Goal: Transaction & Acquisition: Subscribe to service/newsletter

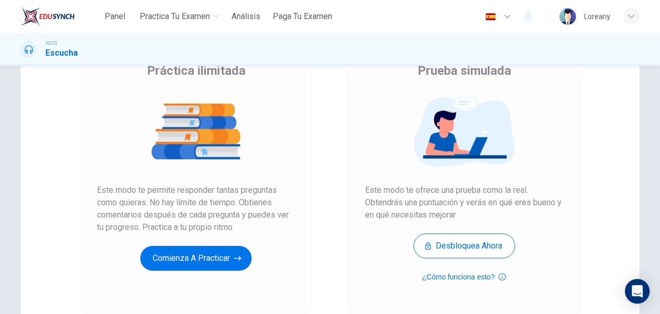
scroll to position [92, 0]
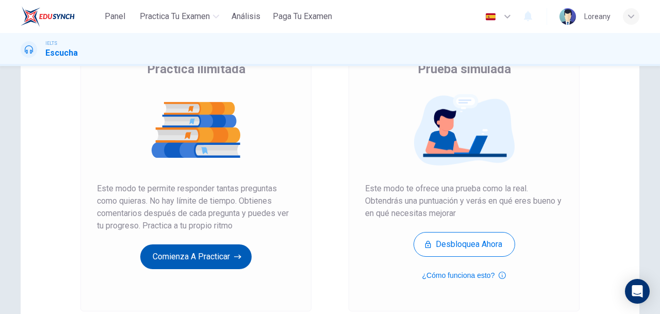
click at [178, 257] on button "Comienza a practicar" at bounding box center [195, 257] width 111 height 25
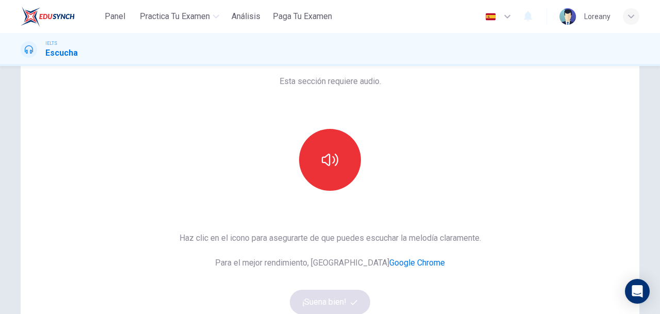
scroll to position [62, 0]
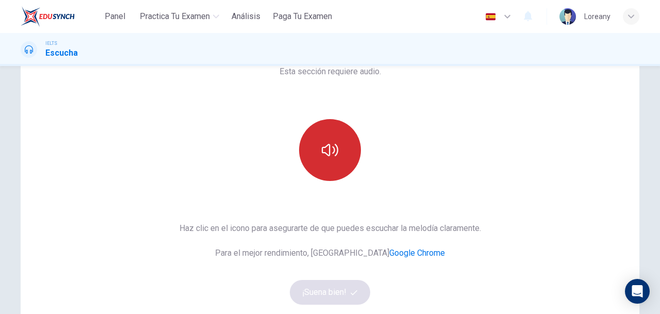
click at [319, 162] on button "button" at bounding box center [330, 150] width 62 height 62
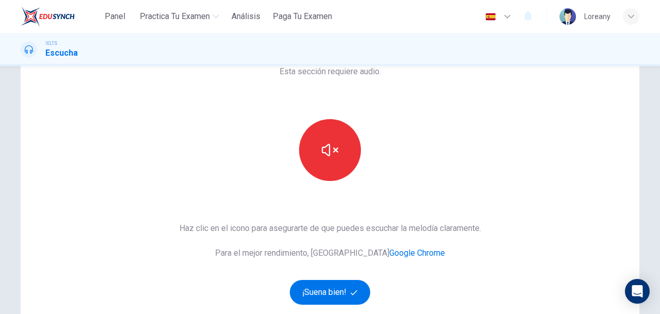
scroll to position [136, 0]
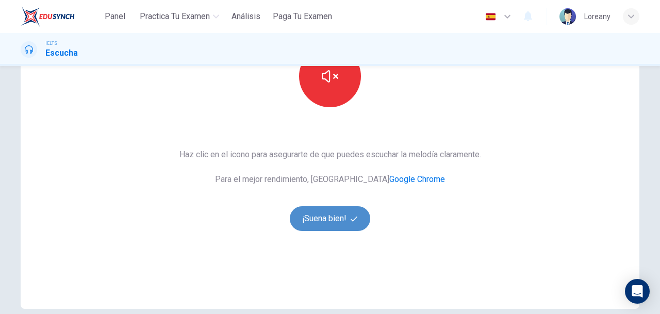
click at [327, 225] on button "¡Suena bien!" at bounding box center [330, 218] width 80 height 25
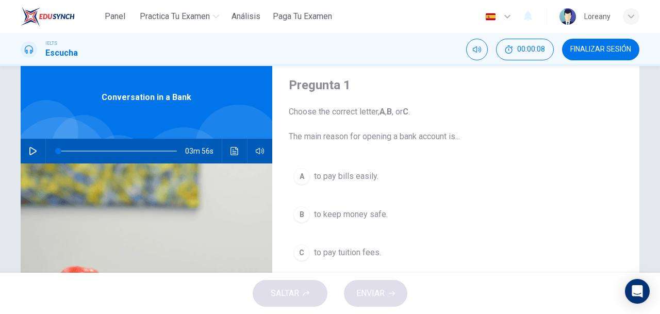
scroll to position [57, 0]
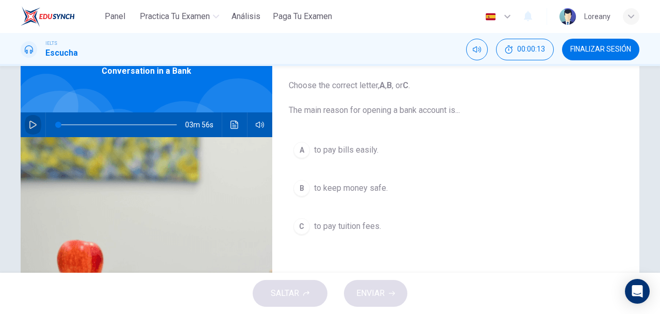
click at [29, 124] on icon "button" at bounding box center [33, 125] width 8 height 8
click at [299, 147] on div "A" at bounding box center [302, 150] width 17 height 17
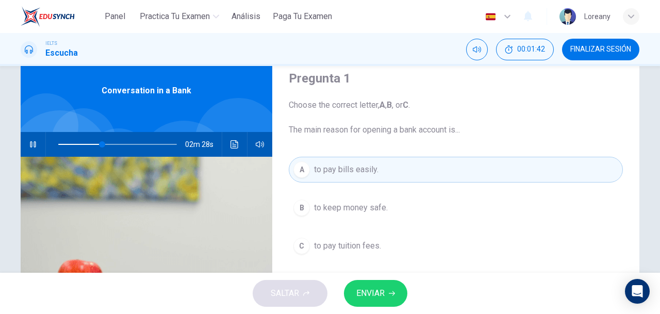
scroll to position [37, 0]
click at [371, 291] on span "ENVIAR" at bounding box center [370, 293] width 28 height 14
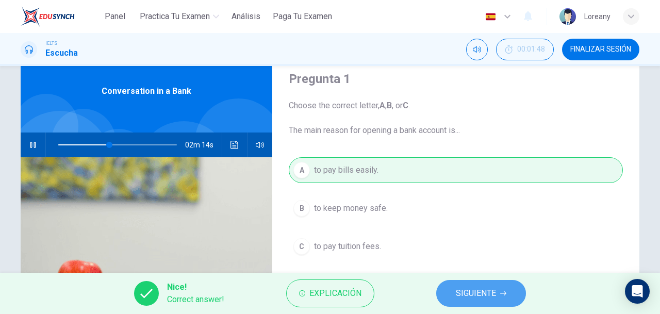
click at [489, 294] on span "SIGUIENTE" at bounding box center [476, 293] width 40 height 14
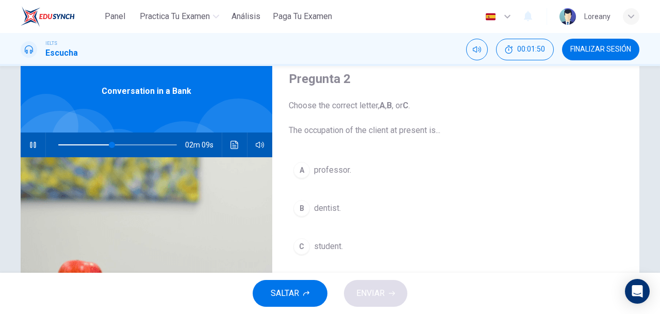
click at [300, 209] on div "B" at bounding box center [302, 208] width 17 height 17
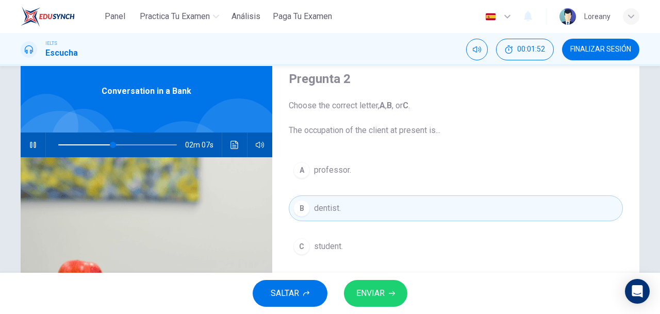
click at [373, 292] on span "ENVIAR" at bounding box center [370, 293] width 28 height 14
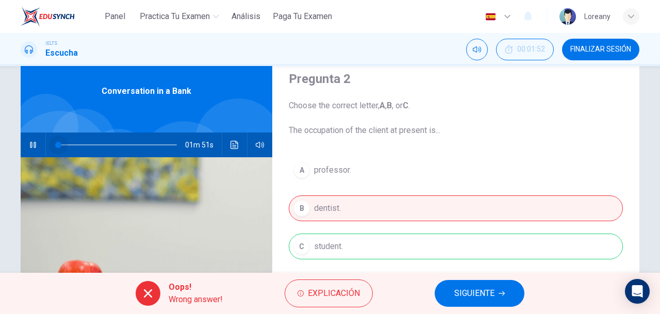
drag, startPoint x: 119, startPoint y: 145, endPoint x: 26, endPoint y: 134, distance: 93.5
click at [26, 134] on div "01m 51s" at bounding box center [147, 145] width 252 height 25
click at [32, 149] on icon "button" at bounding box center [33, 145] width 8 height 8
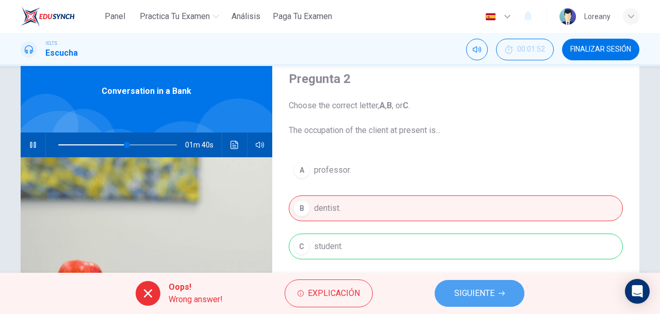
click at [510, 294] on button "SIGUIENTE" at bounding box center [480, 293] width 90 height 27
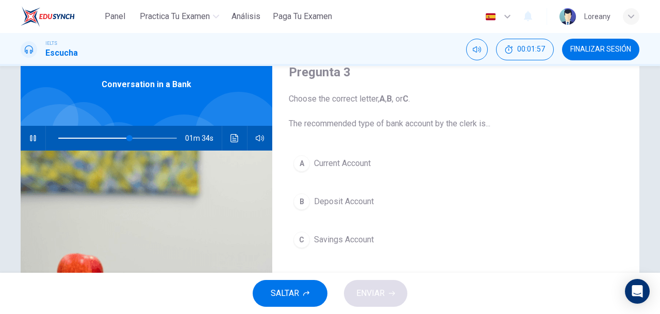
scroll to position [91, 0]
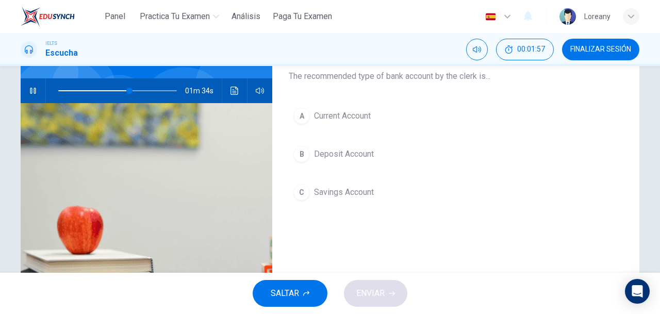
click at [339, 155] on span "Deposit Account" at bounding box center [344, 154] width 60 height 12
click at [302, 154] on div "B" at bounding box center [302, 154] width 17 height 17
click at [298, 152] on div "B" at bounding box center [302, 154] width 17 height 17
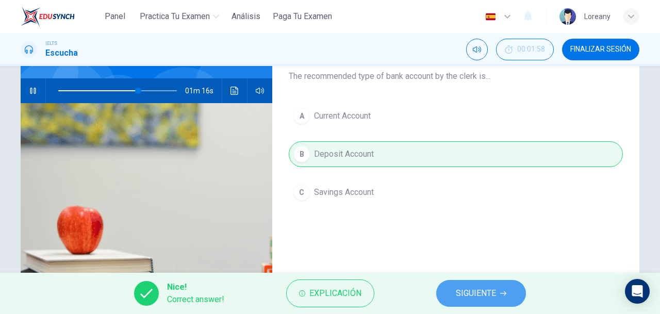
click at [476, 296] on span "SIGUIENTE" at bounding box center [476, 293] width 40 height 14
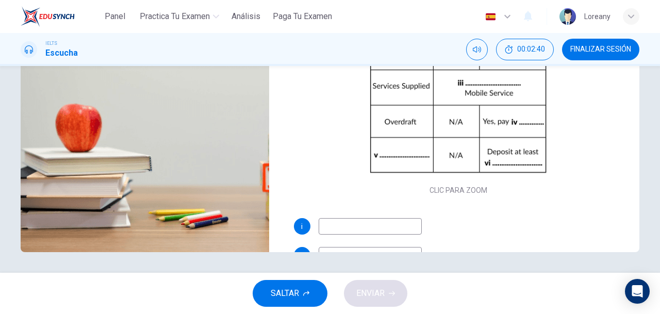
scroll to position [45, 0]
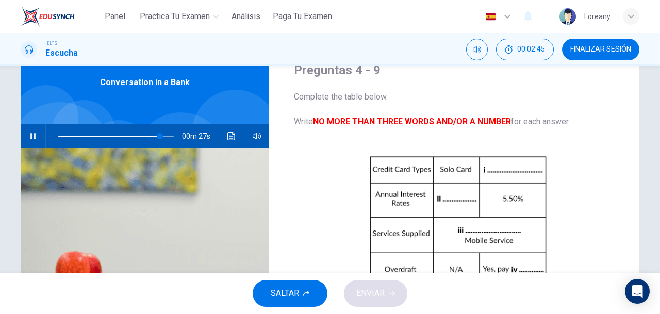
click at [594, 49] on span "FINALIZAR SESIÓN" at bounding box center [601, 49] width 61 height 8
click at [291, 295] on span "SALTAR" at bounding box center [285, 293] width 28 height 14
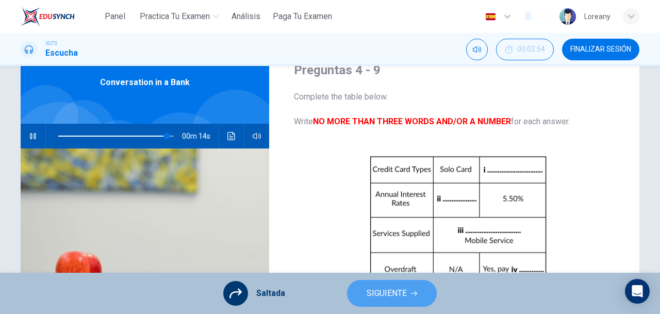
click at [379, 290] on span "SIGUIENTE" at bounding box center [387, 293] width 40 height 14
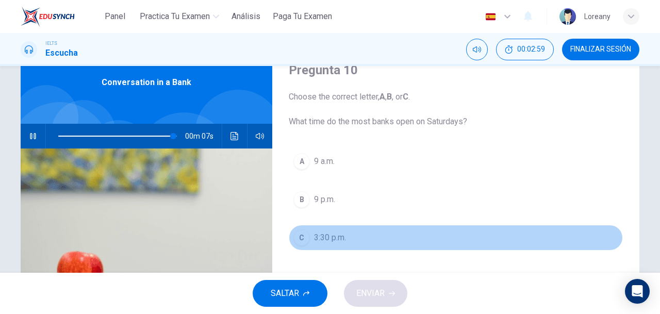
click at [297, 238] on div "C" at bounding box center [302, 238] width 17 height 17
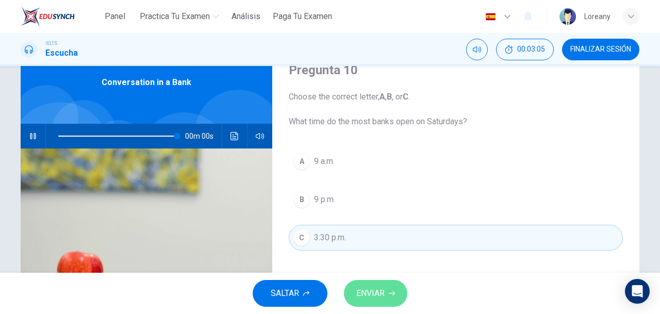
click at [371, 294] on span "ENVIAR" at bounding box center [370, 293] width 28 height 14
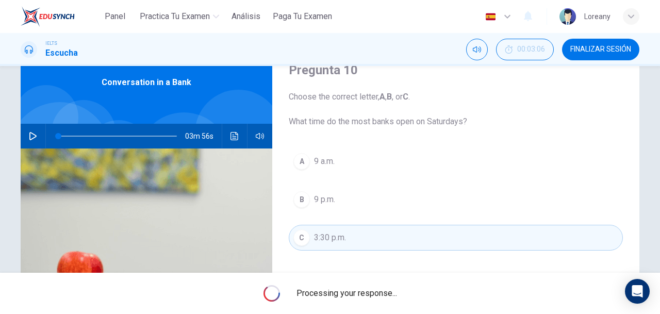
type input "0"
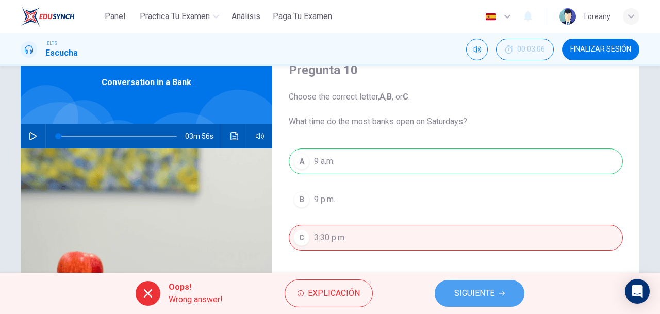
click at [467, 299] on span "SIGUIENTE" at bounding box center [474, 293] width 40 height 14
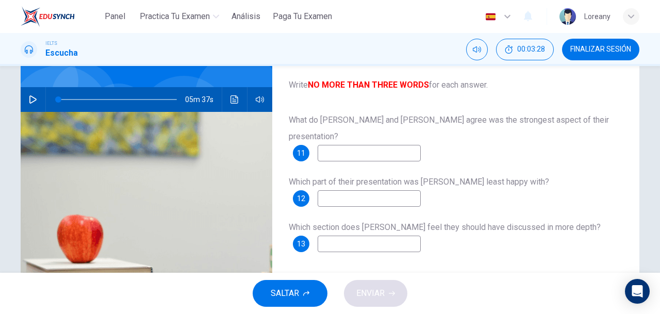
scroll to position [80, 0]
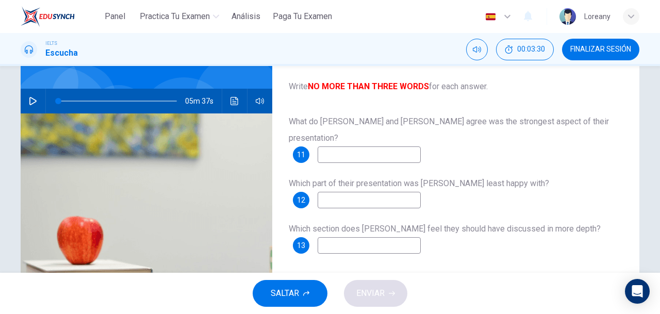
click at [29, 99] on icon "button" at bounding box center [33, 101] width 8 height 8
click at [389, 146] on input at bounding box center [369, 154] width 103 height 17
type input "18"
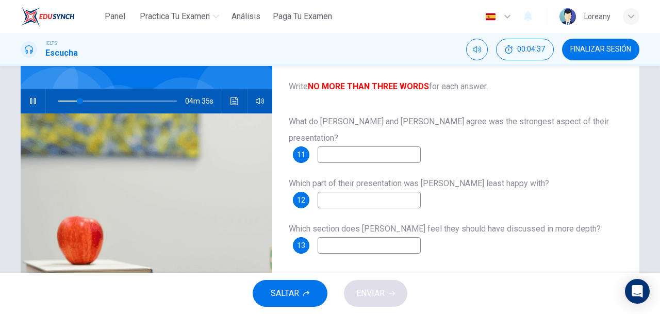
type input "i"
type input "19"
type input "i¡"
type input "19"
type input "i"
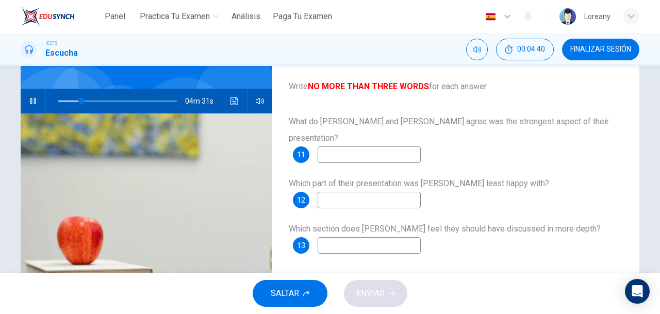
type input "20"
type input "I"
type input "20"
type input "C"
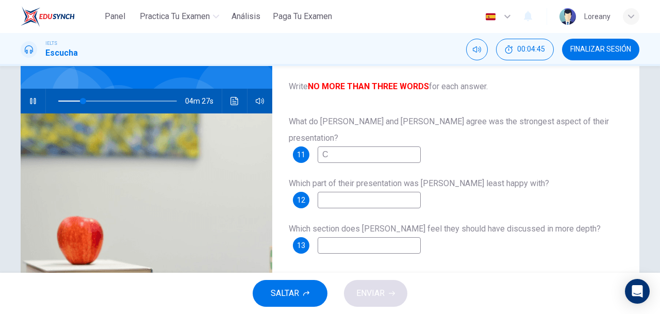
type input "21"
type input "I"
type input "21"
type input "It"
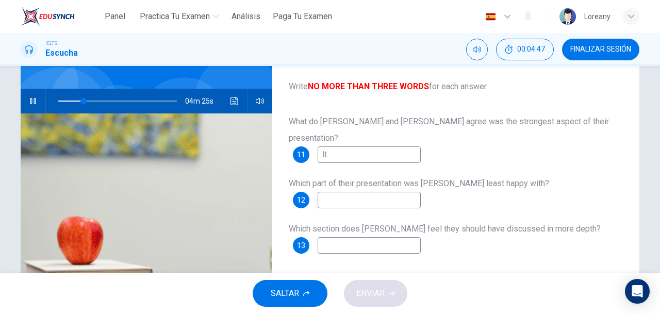
type input "22"
type input "I"
type input "22"
type input "T"
type input "22"
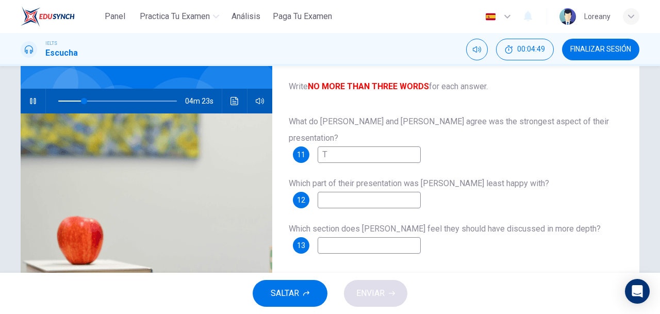
type input "Th"
type input "22"
type input "The"
type input "23"
type input "The¡¡"
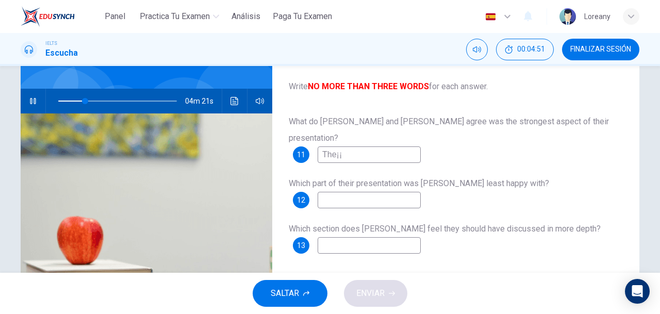
type input "23"
type input "The"
type input "23"
type input "Th"
type input "23"
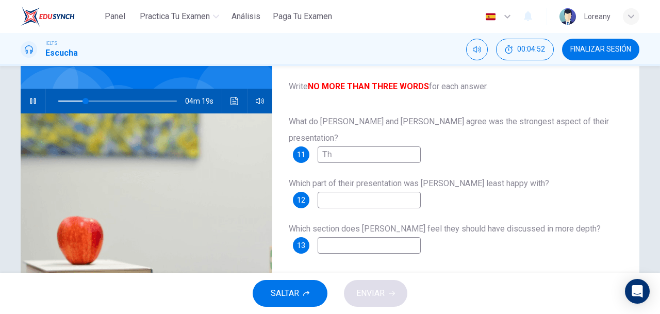
type input "T"
type input "23"
type input "e"
type input "23"
type input "24"
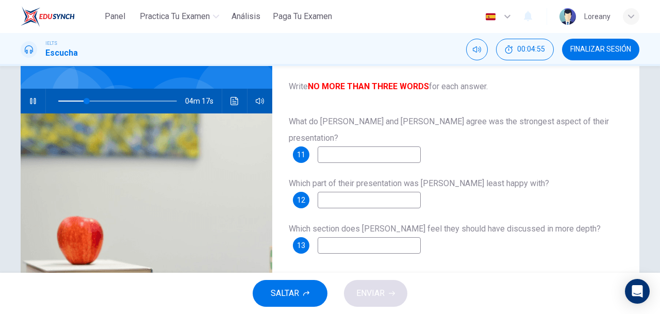
type input "T"
type input "24"
type input "Tec"
type input "24"
type input "Tecj"
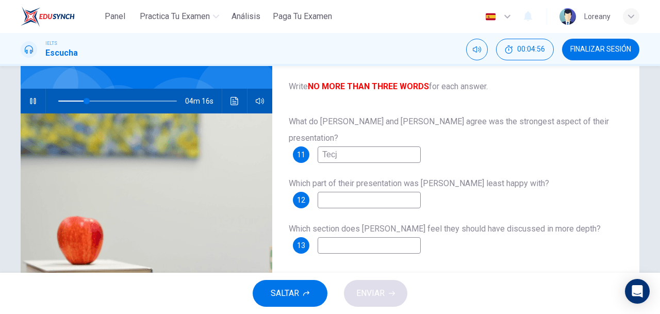
type input "24"
type input "Tec"
type input "24"
type input "Tecn"
type input "25"
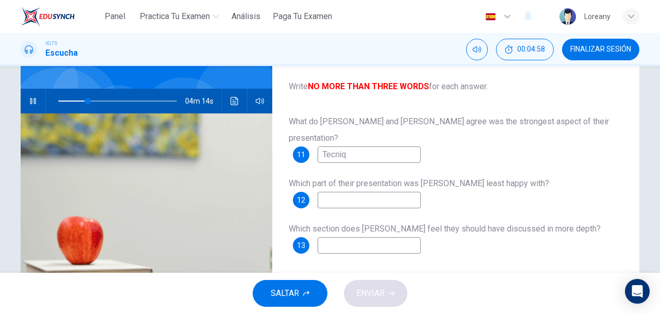
type input "Tecniqu"
type input "25"
type input "Tecnique"
type input "25"
type input "Tecnique and"
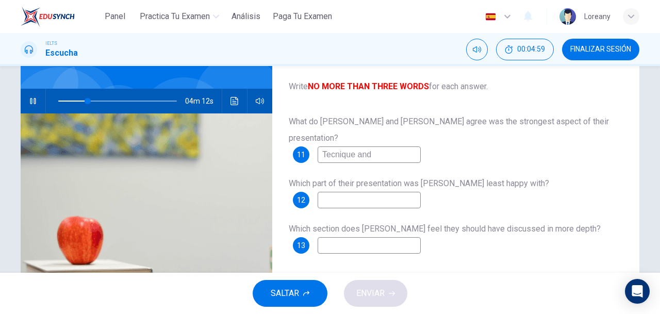
type input "25"
type input "Tecnique and"
type input "25"
type input "Tecnique and c"
type input "26"
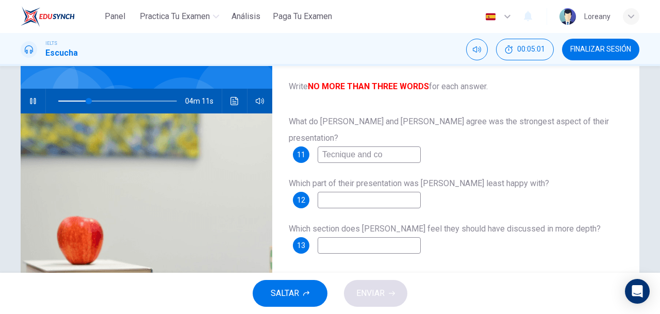
type input "Tecnique and con"
type input "26"
type input "Tecnique and conf"
type input "26"
type input "Tecnique and confif"
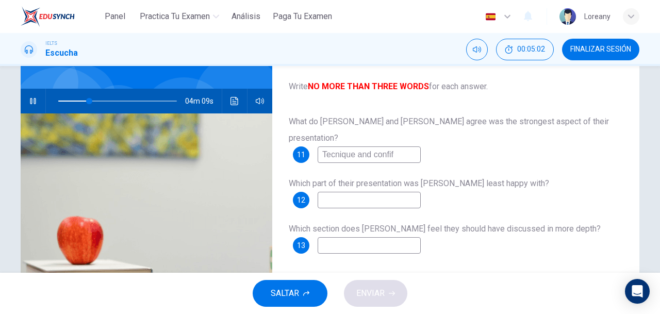
type input "26"
type input "Tecnique and confidenc"
type input "26"
type input "Tecnique and confidence."
type input "27"
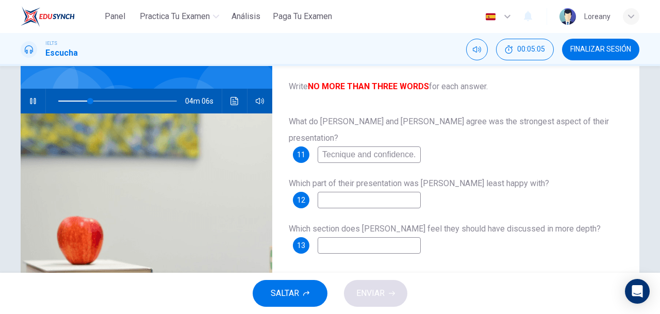
type input "Tecnique and confidence."
click at [377, 192] on input at bounding box center [369, 200] width 103 height 17
type input "33"
type input "C"
type input "33"
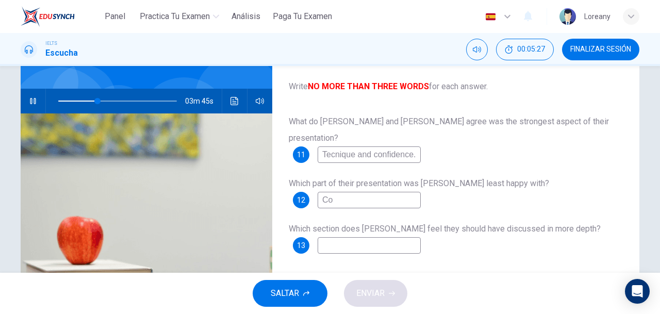
type input "Con"
type input "34"
type input "Co"
type input "34"
type input "C"
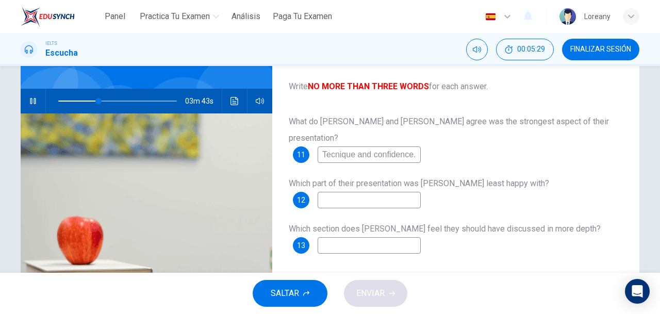
type input "34"
type input "Ques"
type input "34"
type input "Quest"
type input "35"
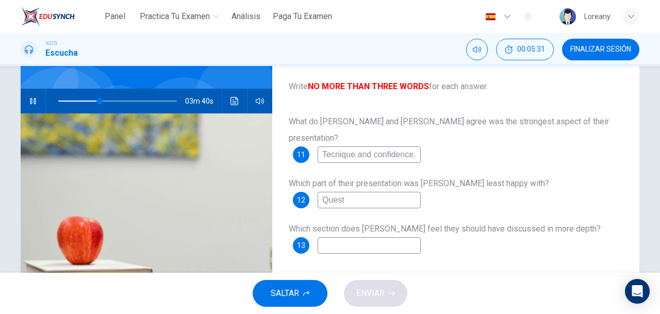
type input "Questi"
type input "35"
type input "Questions"
type input "36"
type input "Questions part"
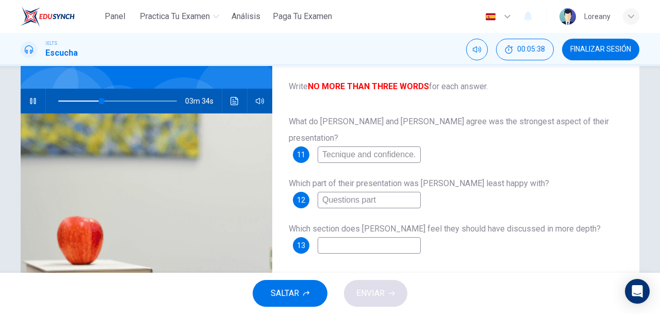
type input "37"
type input "Questions part."
type input "37"
type input "Questions part."
click at [379, 237] on input at bounding box center [369, 245] width 103 height 17
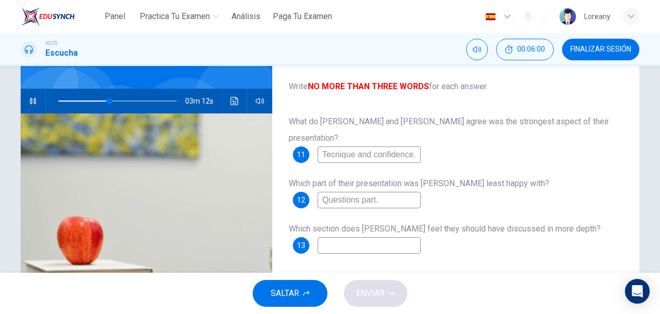
type input "43"
type input "E"
type input "44"
type input "Ev"
type input "44"
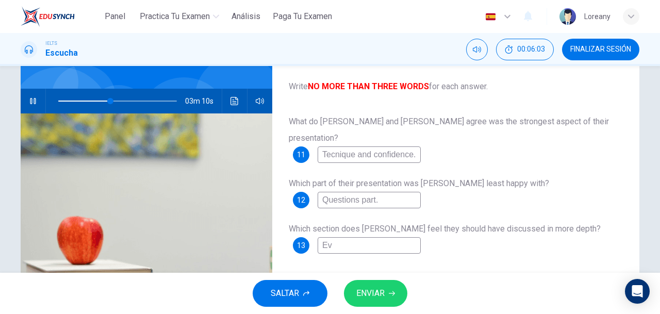
type input "Eva"
type input "44"
type input "Eval"
type input "44"
type input "Evalu"
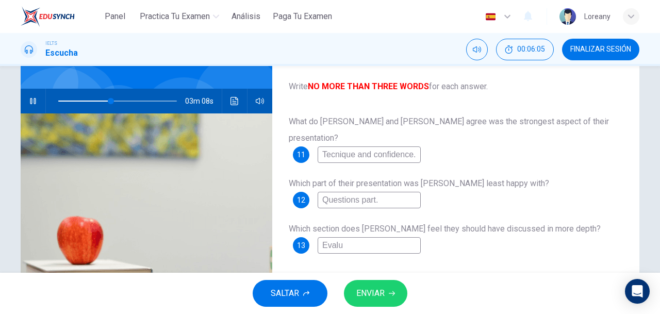
type input "44"
type input "Evalua"
type input "44"
type input "Evaluate"
type input "45"
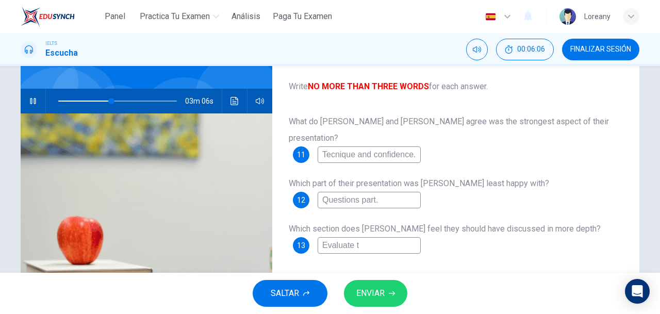
type input "Evaluate tg"
type input "45"
type input "Evaluate tge"
type input "45"
type input "Evaluate t"
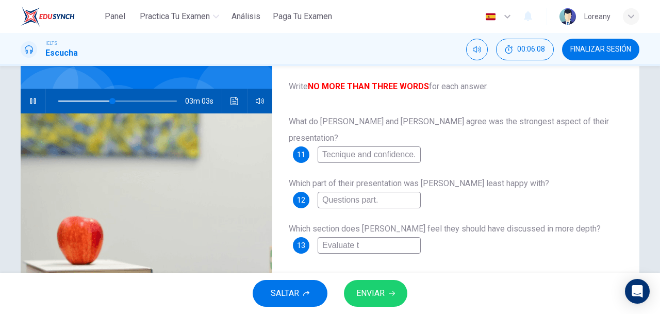
type input "46"
type input "Evaluate the pro"
type input "46"
type input "Evaluate the proje"
type input "46"
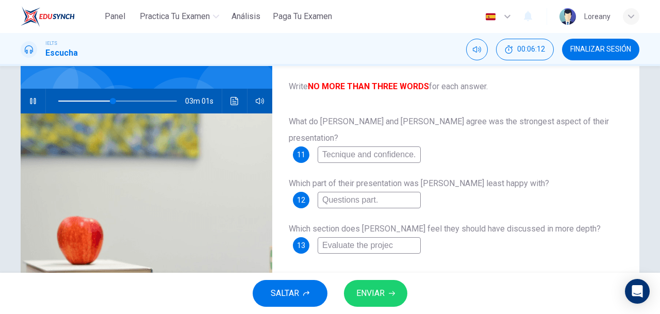
type input "Evaluate the project"
type input "47"
type input "Evaluate the project"
click at [382, 295] on span "ENVIAR" at bounding box center [370, 293] width 28 height 14
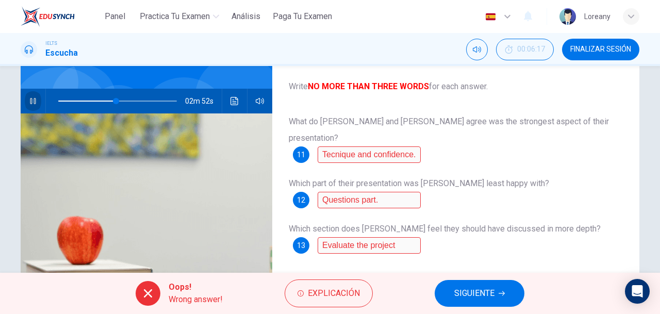
click at [29, 100] on icon "button" at bounding box center [33, 101] width 8 height 8
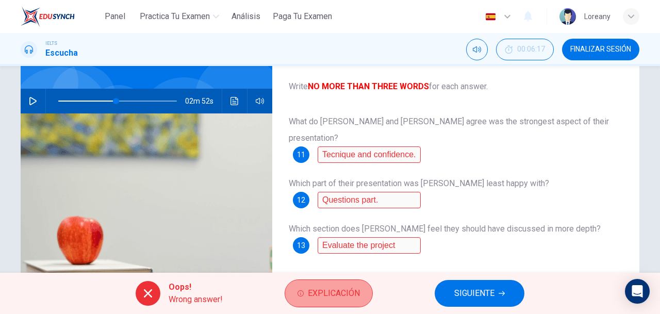
click at [320, 301] on button "Explicación" at bounding box center [329, 294] width 88 height 28
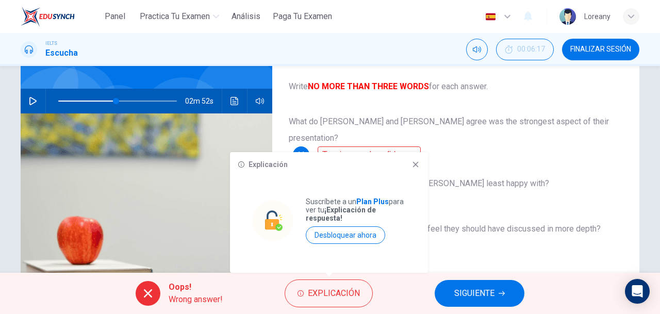
click at [416, 165] on icon at bounding box center [416, 165] width 6 height 6
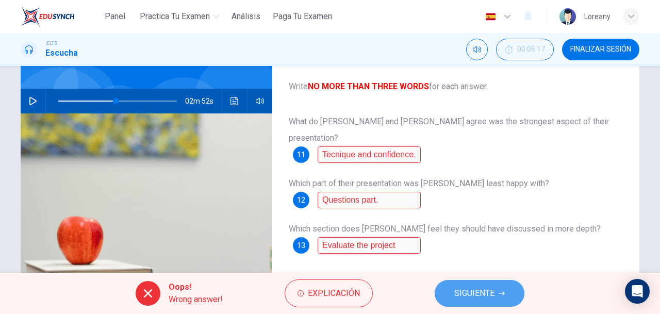
click at [471, 292] on span "SIGUIENTE" at bounding box center [474, 293] width 40 height 14
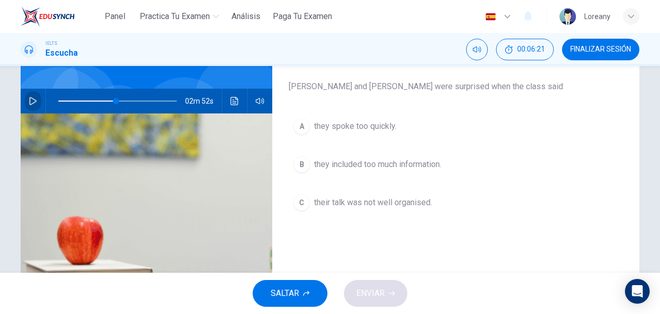
click at [25, 102] on button "button" at bounding box center [33, 101] width 17 height 25
click at [296, 125] on div "A" at bounding box center [302, 126] width 17 height 17
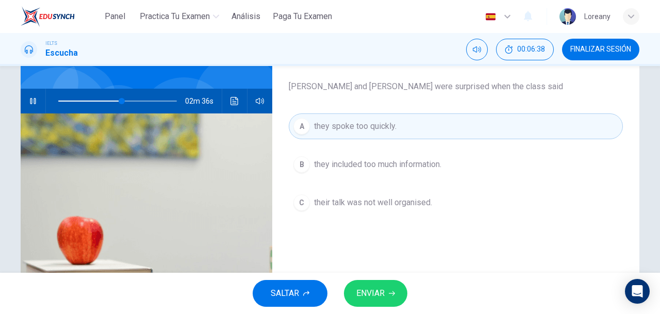
click at [296, 125] on div "A" at bounding box center [302, 126] width 17 height 17
click at [387, 291] on button "ENVIAR" at bounding box center [375, 293] width 63 height 27
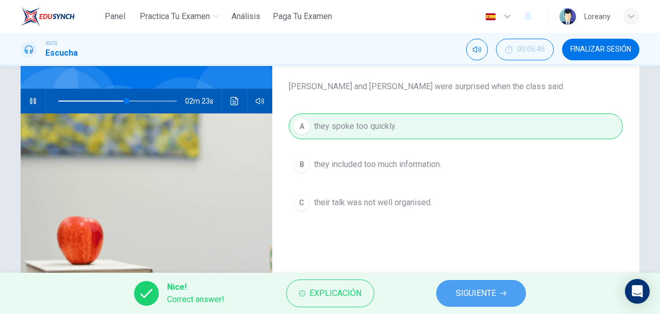
click at [491, 297] on span "SIGUIENTE" at bounding box center [476, 293] width 40 height 14
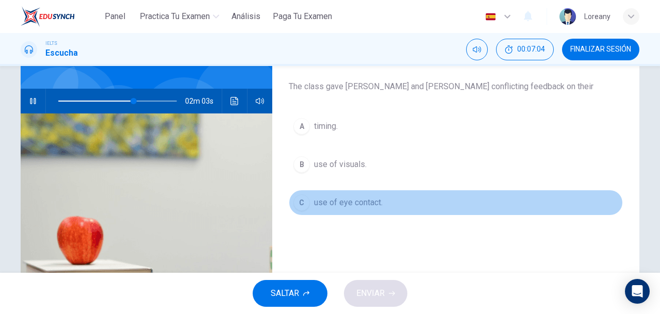
click at [339, 201] on span "use of eye contact." at bounding box center [348, 203] width 69 height 12
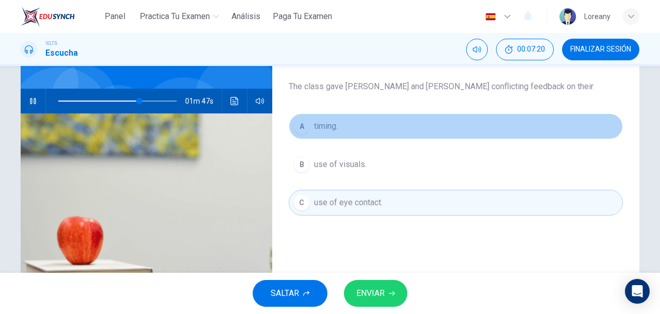
click at [317, 119] on button "A timing." at bounding box center [456, 126] width 334 height 26
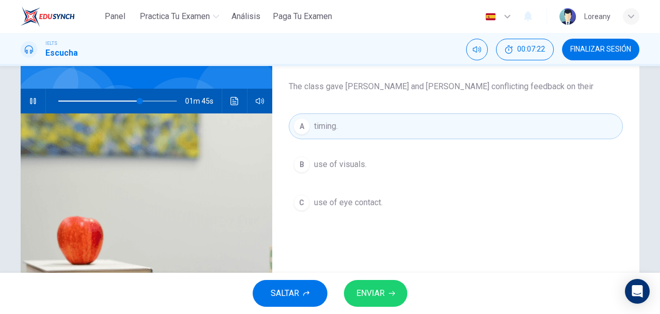
click at [379, 292] on span "ENVIAR" at bounding box center [370, 293] width 28 height 14
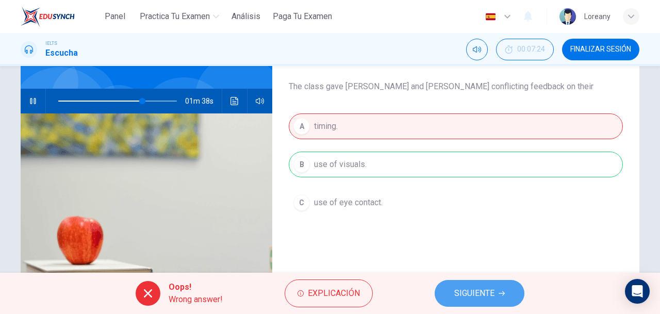
click at [489, 294] on span "SIGUIENTE" at bounding box center [474, 293] width 40 height 14
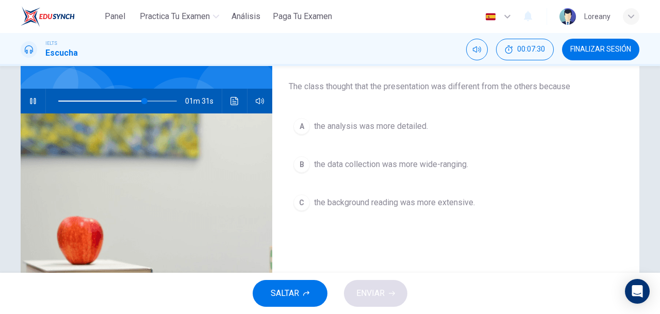
click at [403, 167] on span "the data collection was more wide-ranging." at bounding box center [391, 164] width 154 height 12
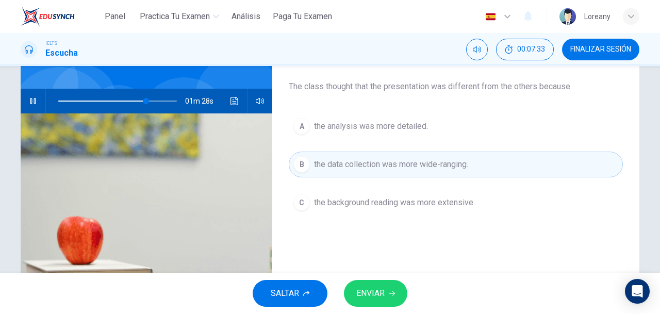
click at [384, 292] on span "ENVIAR" at bounding box center [370, 293] width 28 height 14
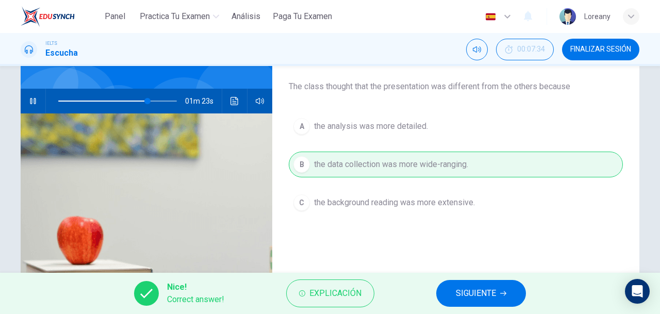
click at [465, 294] on span "SIGUIENTE" at bounding box center [476, 293] width 40 height 14
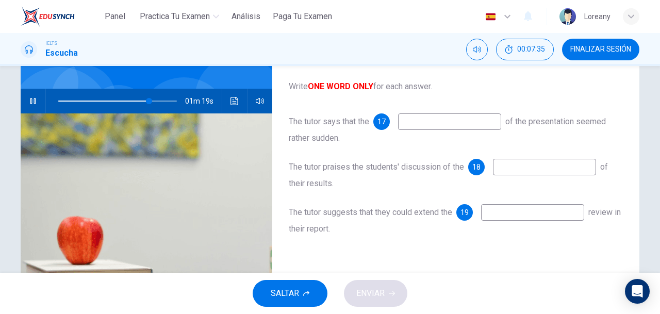
click at [430, 114] on input at bounding box center [449, 121] width 103 height 17
type input "87"
type input "end"
type input "87"
type input "endi"
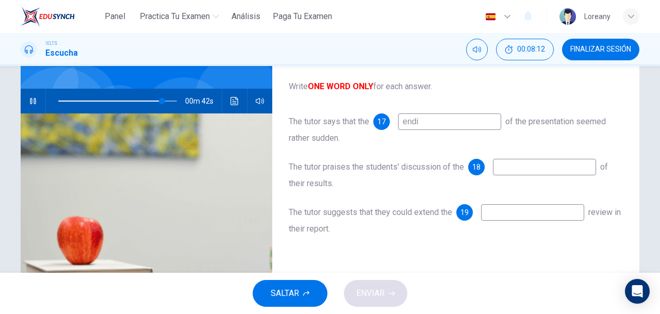
type input "87"
type input "ending"
type input "88"
type input "ending"
click at [532, 166] on input at bounding box center [544, 167] width 103 height 17
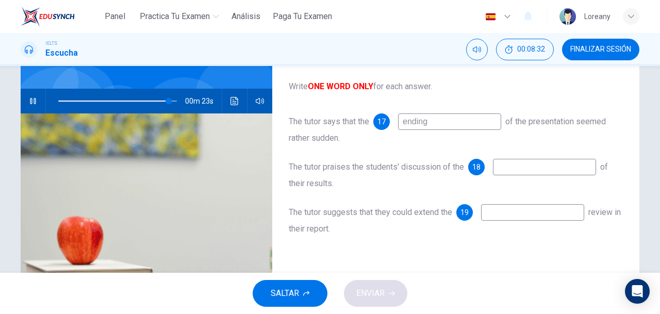
type input "93"
type input "e"
type input "94"
type input "ex"
type input "94"
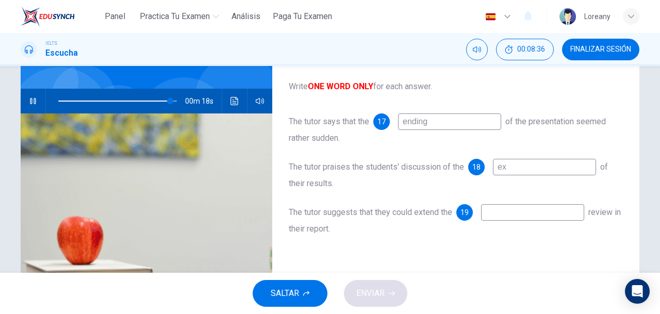
type input "exp"
type input "95"
type input "expl"
type input "95"
type input "explana"
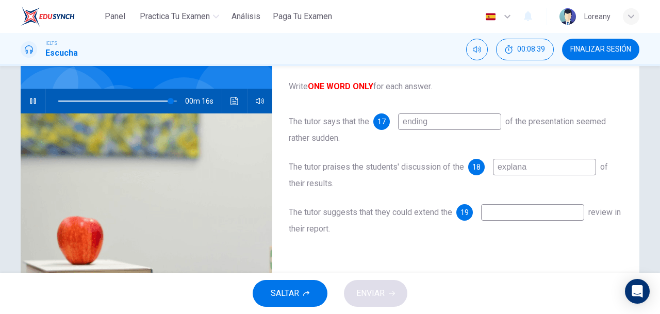
type input "95"
type input "explanation"
type input "96"
type input "explanation"
click at [516, 212] on input at bounding box center [532, 212] width 103 height 17
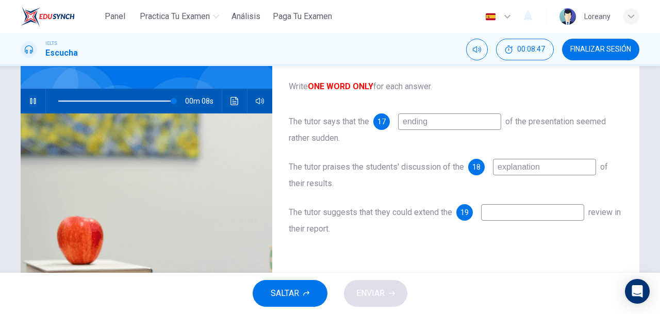
type input "98"
type input "dia"
type input "98"
type input "diagr"
type input "99"
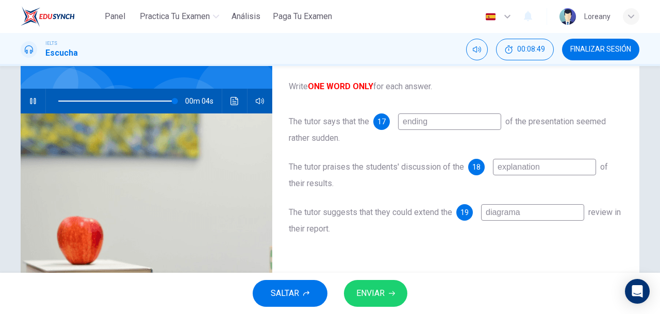
type input "diagramas"
type input "99"
type input "diagramas"
click at [371, 289] on span "ENVIAR" at bounding box center [370, 293] width 28 height 14
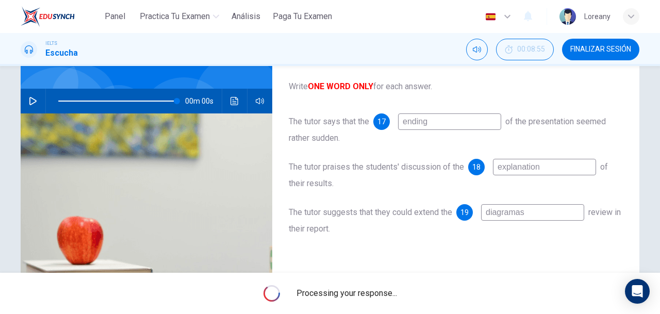
type input "0"
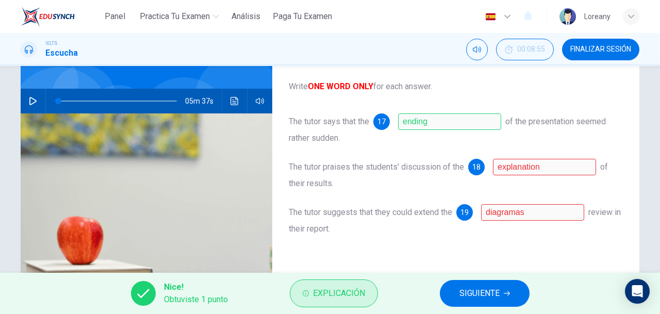
click at [350, 287] on span "Explicación" at bounding box center [339, 293] width 52 height 14
click at [356, 287] on span "Explicación" at bounding box center [339, 293] width 52 height 14
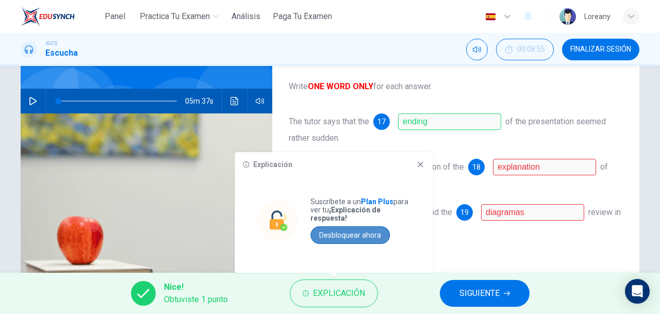
click at [352, 234] on button "Desbloquear ahora" at bounding box center [350, 235] width 79 height 18
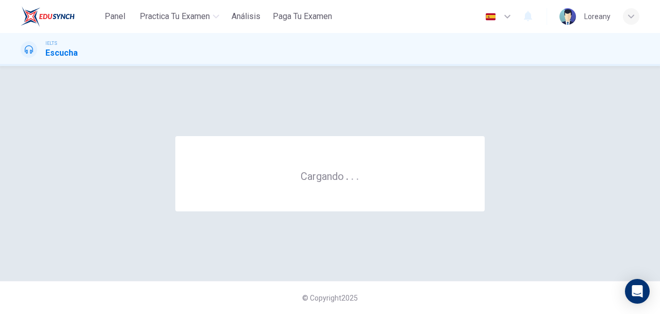
scroll to position [0, 0]
